Goal: Information Seeking & Learning: Learn about a topic

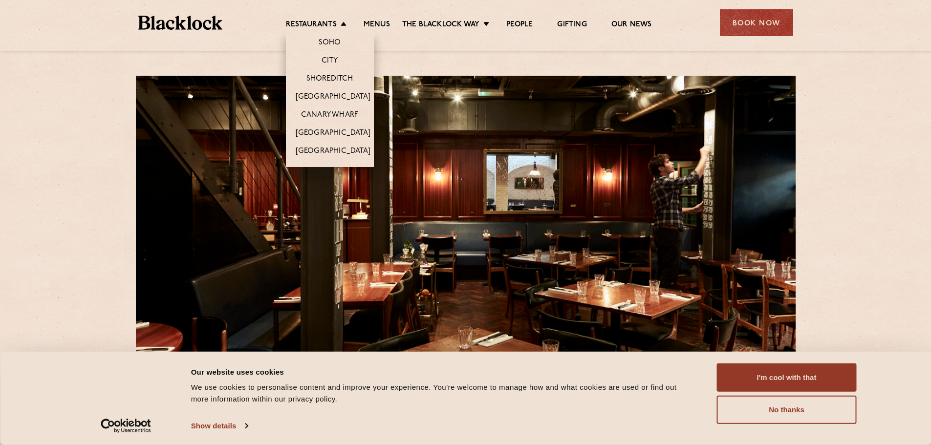
click at [341, 28] on li "Restaurants Soho City Shoreditch Covent Garden Canary Wharf Manchester Birmingh…" at bounding box center [318, 25] width 65 height 11
click at [327, 95] on link "[GEOGRAPHIC_DATA]" at bounding box center [333, 97] width 75 height 11
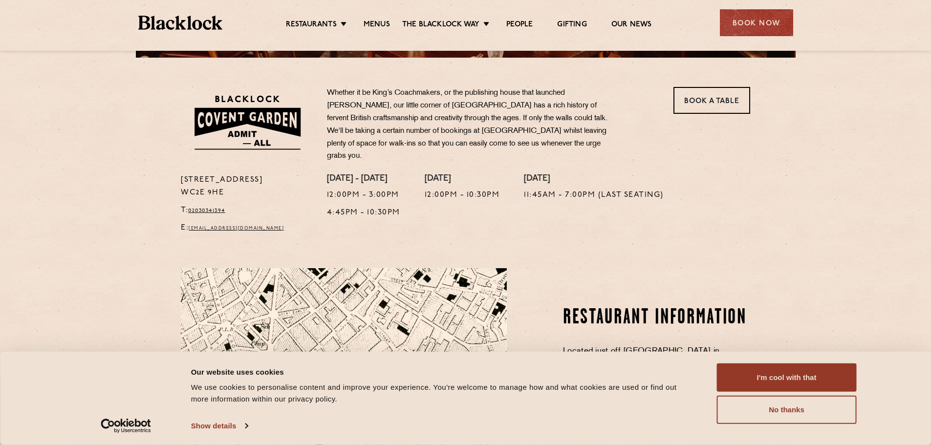
scroll to position [293, 0]
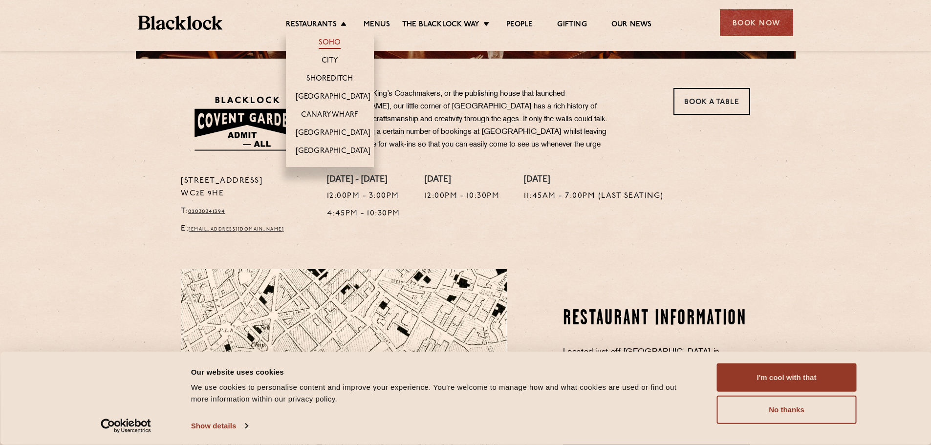
click at [326, 40] on link "Soho" at bounding box center [330, 43] width 22 height 11
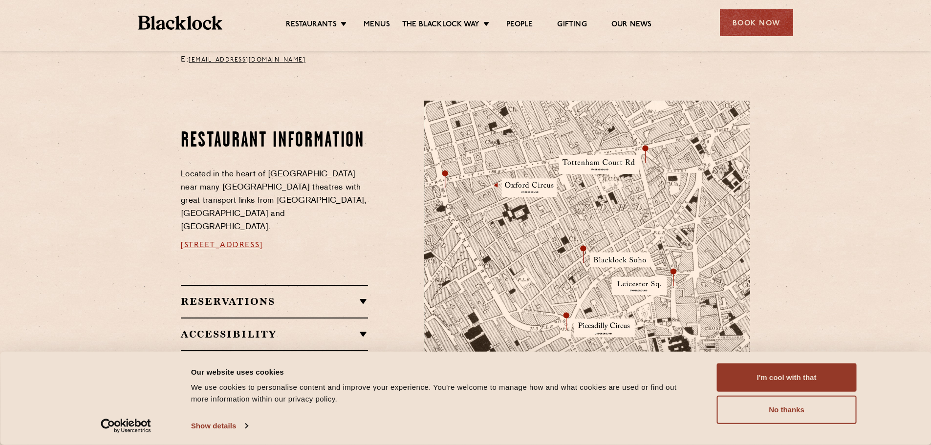
scroll to position [538, 0]
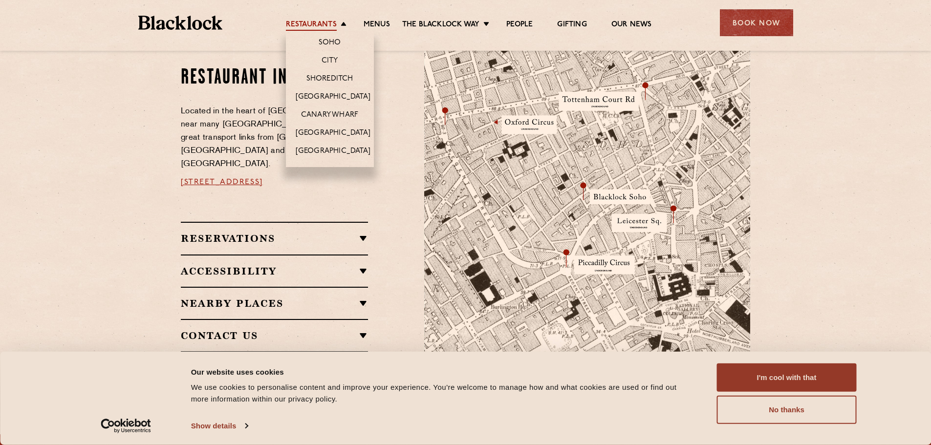
click at [317, 20] on link "Restaurants" at bounding box center [311, 25] width 51 height 11
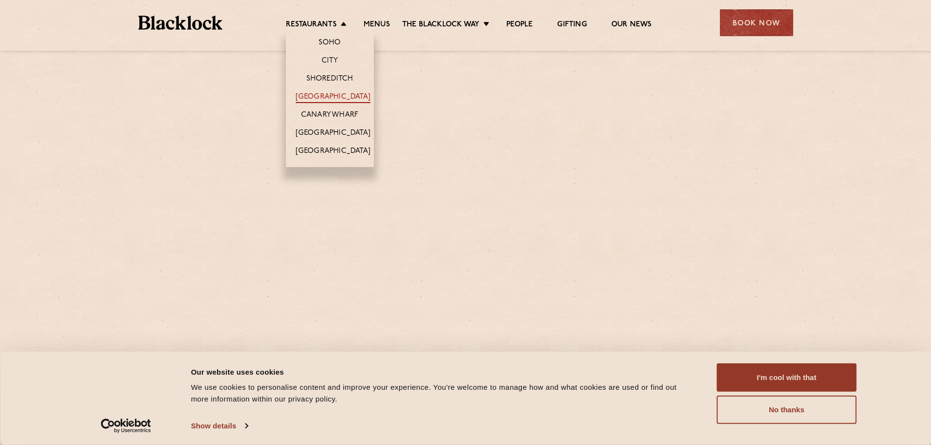
click at [322, 93] on link "[GEOGRAPHIC_DATA]" at bounding box center [333, 97] width 75 height 11
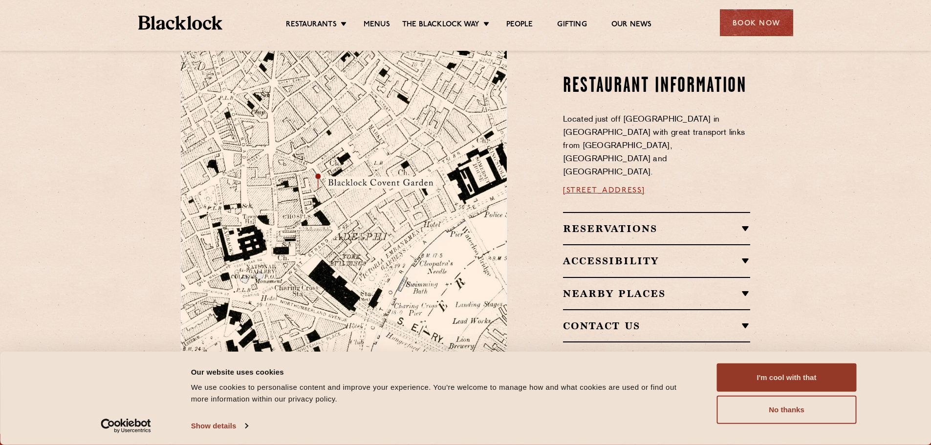
scroll to position [538, 0]
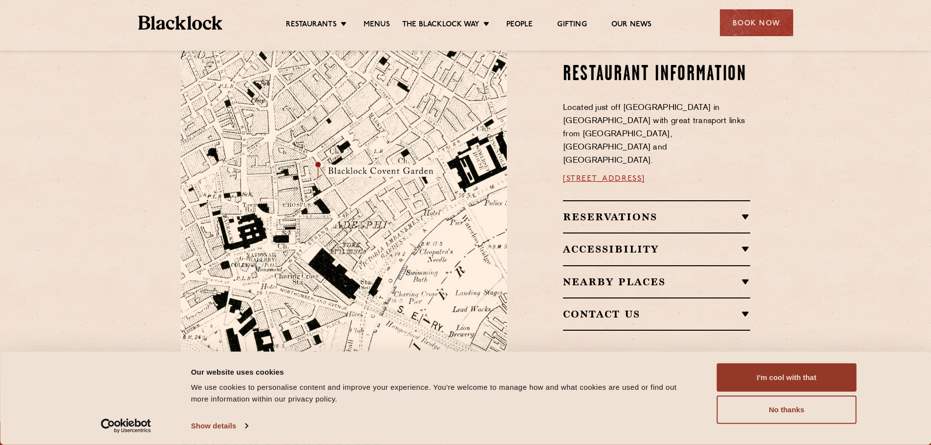
click at [841, 149] on section "Restaurant information Located just off Bedford Street in Covent Garden with gr…" at bounding box center [465, 197] width 931 height 402
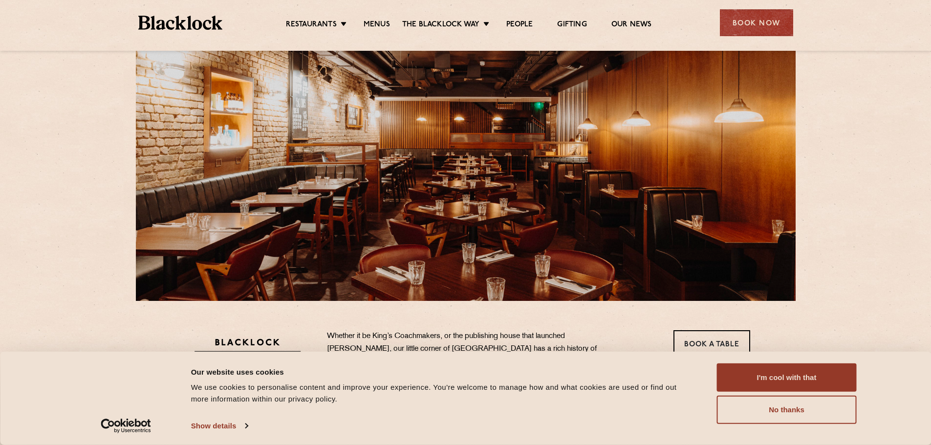
scroll to position [0, 0]
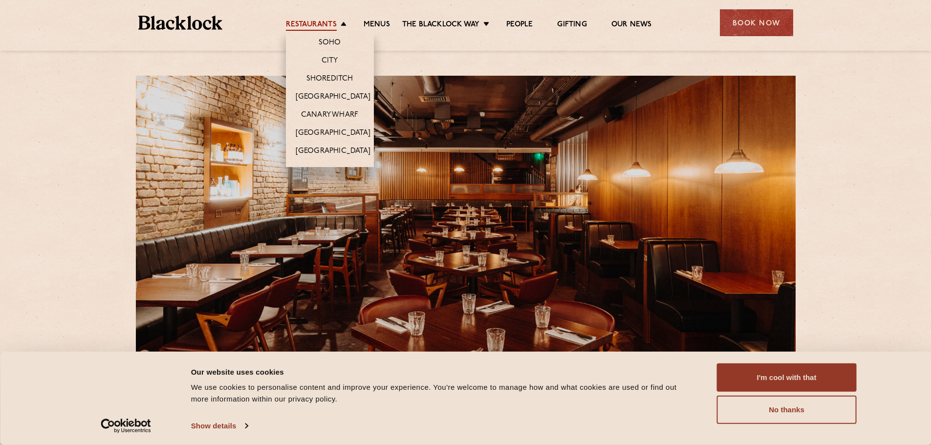
click at [330, 27] on link "Restaurants" at bounding box center [311, 25] width 51 height 11
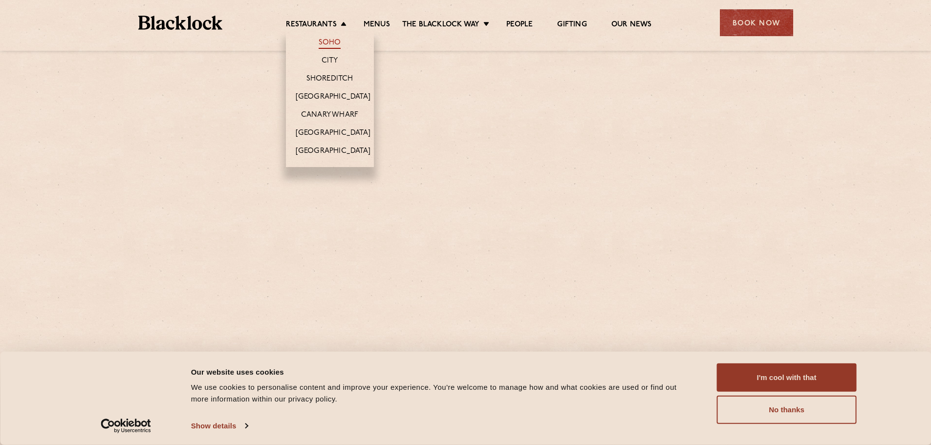
click at [327, 40] on link "Soho" at bounding box center [330, 43] width 22 height 11
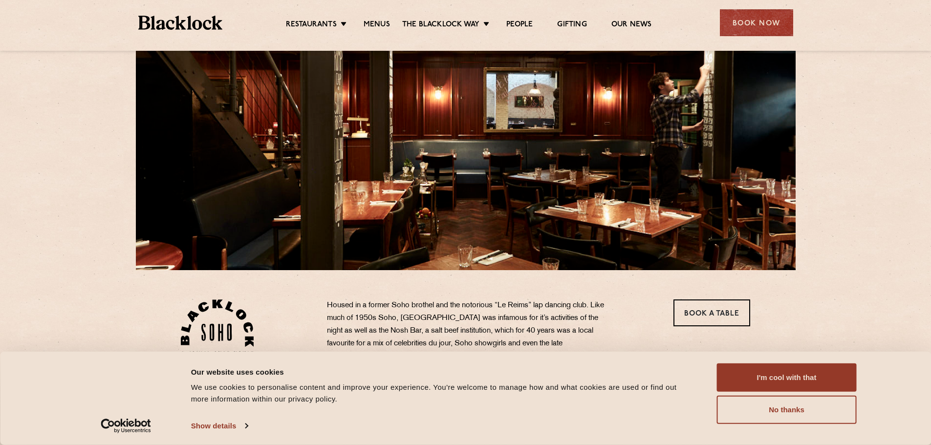
scroll to position [49, 0]
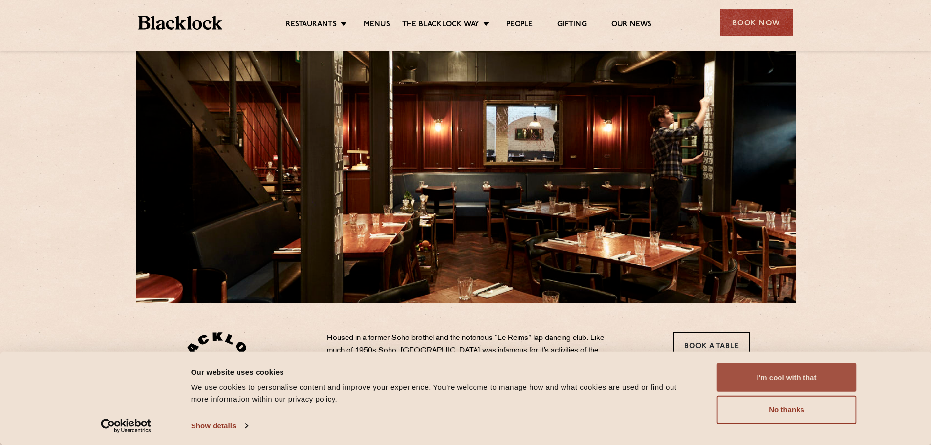
click at [810, 374] on button "I'm cool with that" at bounding box center [787, 378] width 140 height 28
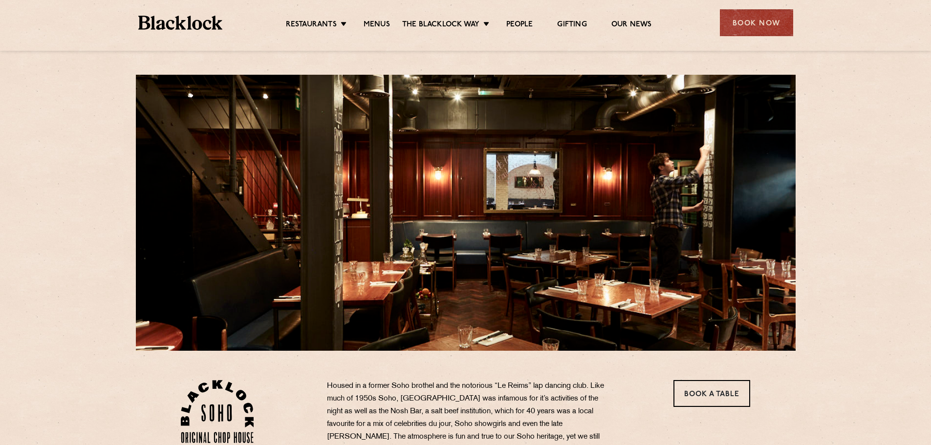
scroll to position [0, 0]
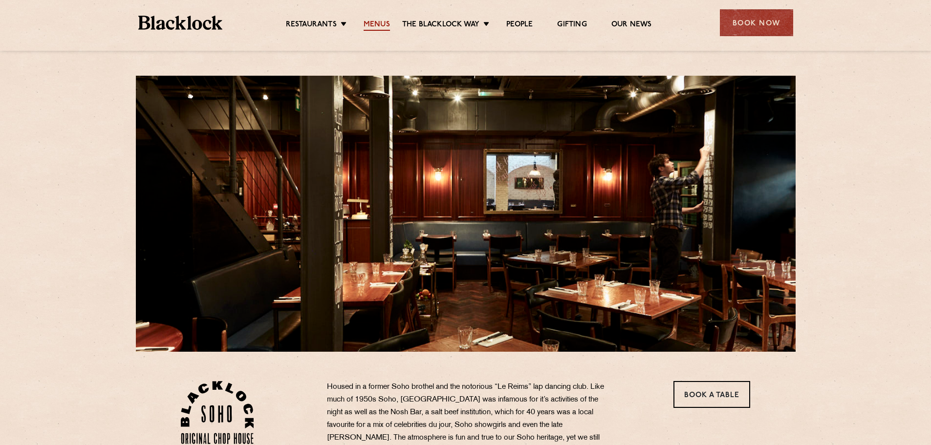
click at [372, 26] on link "Menus" at bounding box center [377, 25] width 26 height 11
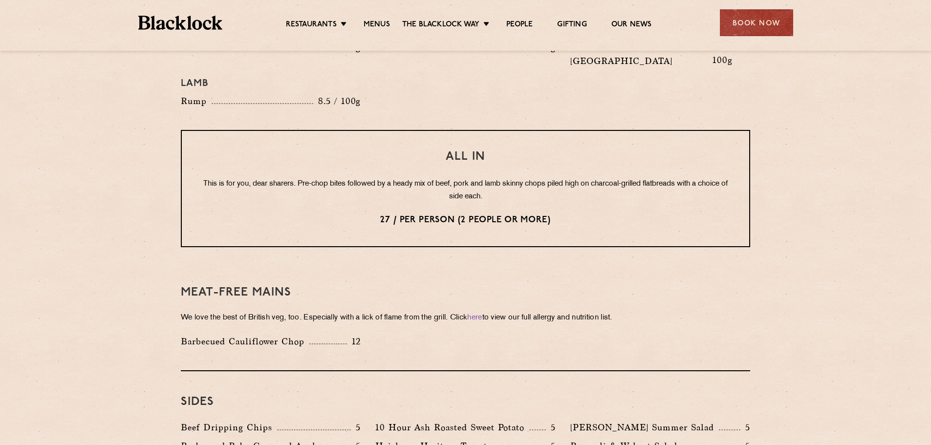
scroll to position [1174, 0]
